Goal: Information Seeking & Learning: Learn about a topic

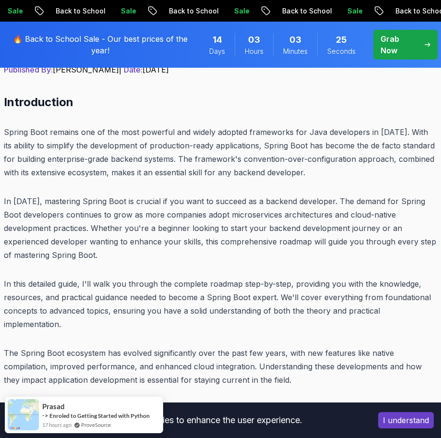
scroll to position [611, 0]
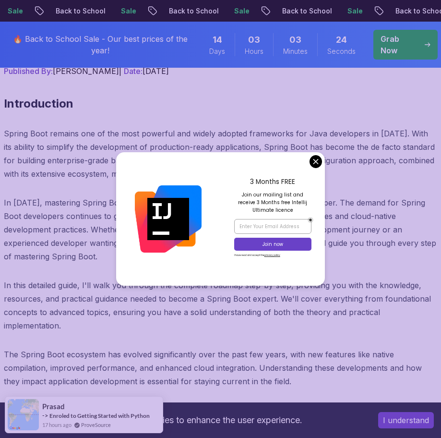
drag, startPoint x: 236, startPoint y: 259, endPoint x: 223, endPoint y: 182, distance: 78.9
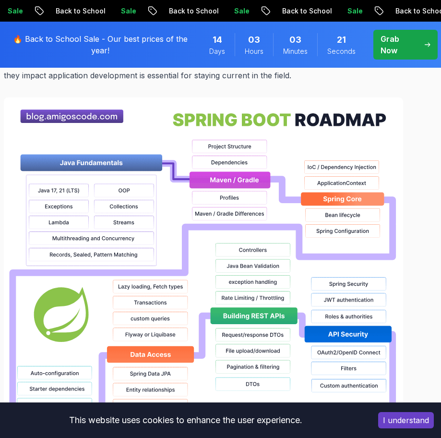
scroll to position [917, 0]
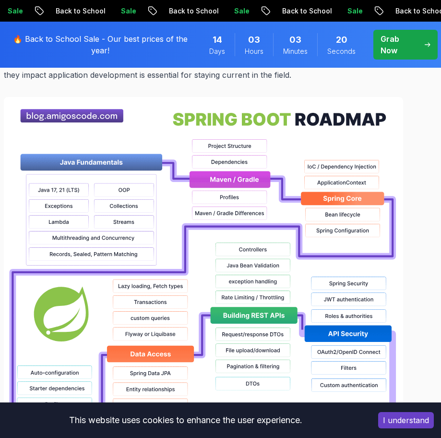
click at [429, 225] on div at bounding box center [221, 404] width 434 height 615
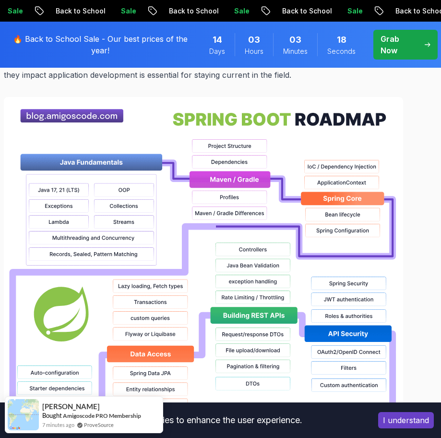
click at [410, 157] on div at bounding box center [221, 404] width 434 height 615
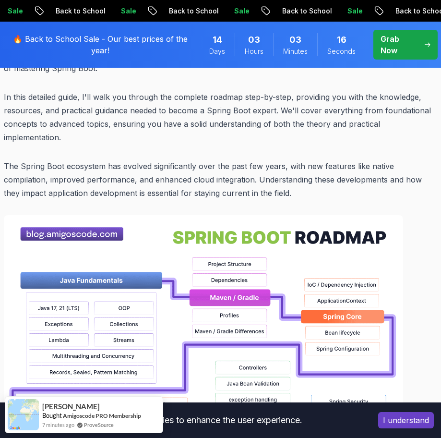
scroll to position [798, 0]
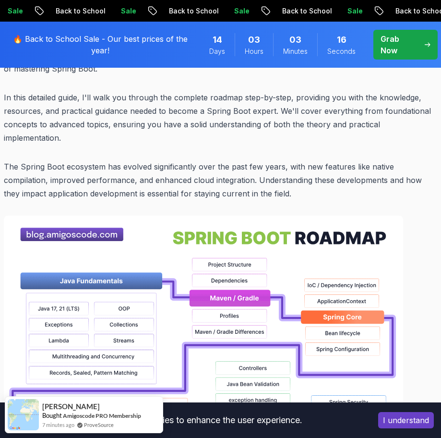
click at [319, 160] on p "The Spring Boot ecosystem has evolved significantly over the past few years, wi…" at bounding box center [221, 180] width 434 height 40
click at [322, 160] on p "The Spring Boot ecosystem has evolved significantly over the past few years, wi…" at bounding box center [221, 180] width 434 height 40
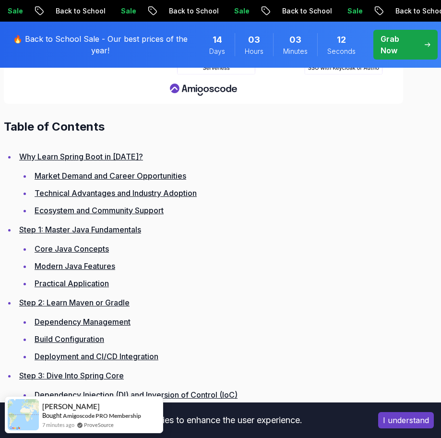
scroll to position [1560, 0]
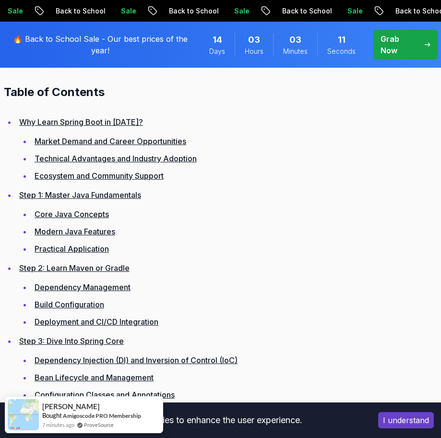
click at [268, 189] on li "Step 1: Master Java Fundamentals Core Java Concepts Modern Java Features Practi…" at bounding box center [226, 221] width 421 height 67
click at [84, 117] on link "Why Learn Spring Boot in [DATE]?" at bounding box center [81, 122] width 124 height 10
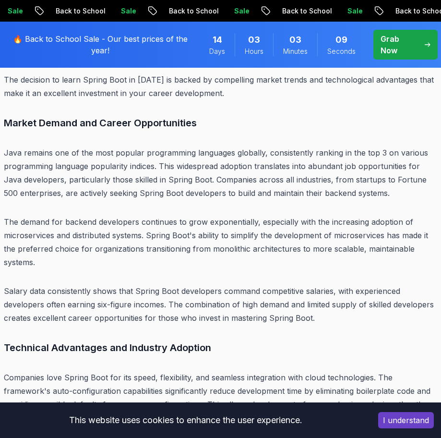
scroll to position [2812, 0]
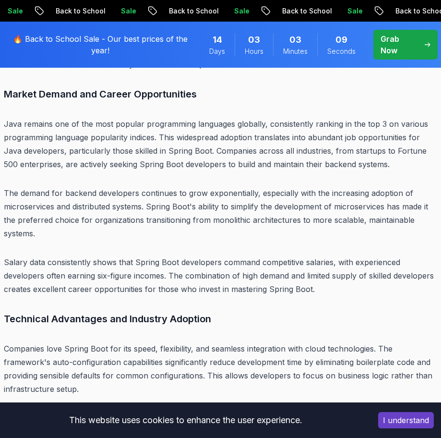
click at [196, 186] on p "The demand for backend developers continues to grow exponentially, especially w…" at bounding box center [221, 213] width 434 height 54
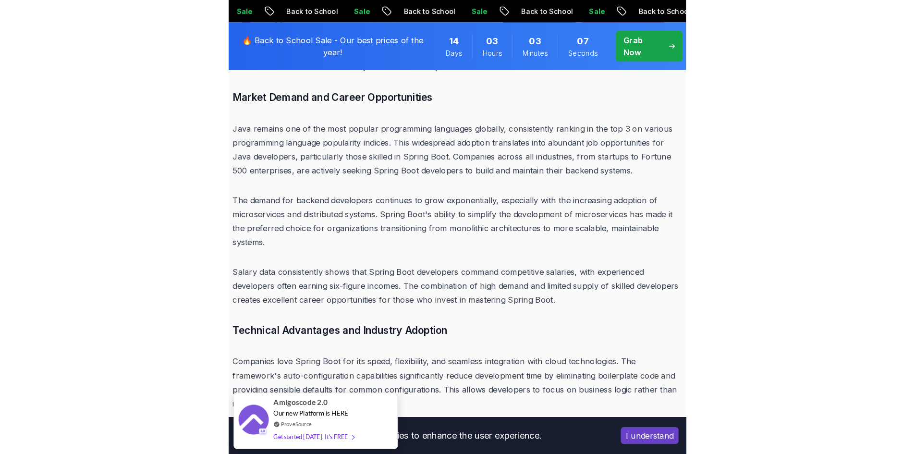
scroll to position [2598, 0]
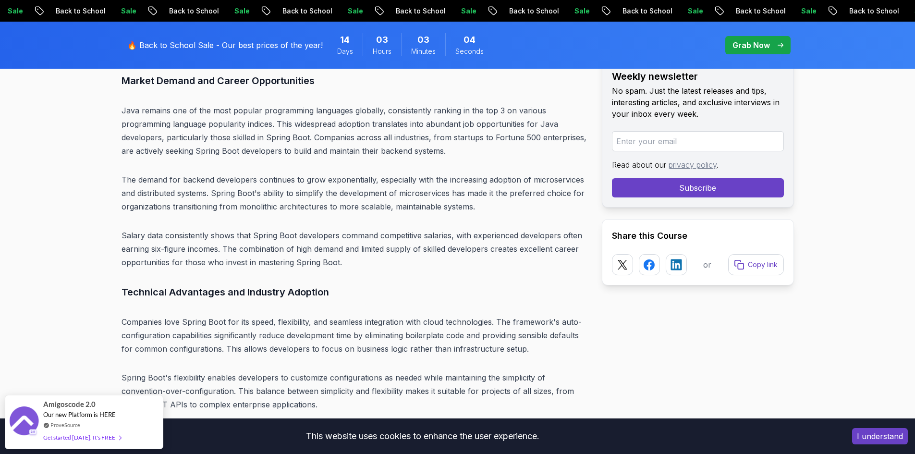
click at [383, 129] on p "Java remains one of the most popular programming languages globally, consistent…" at bounding box center [354, 131] width 465 height 54
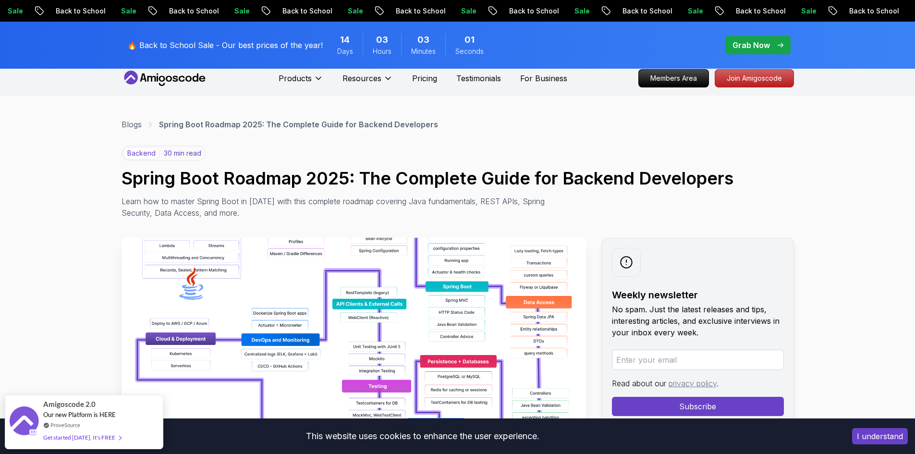
scroll to position [0, 0]
